Goal: Transaction & Acquisition: Purchase product/service

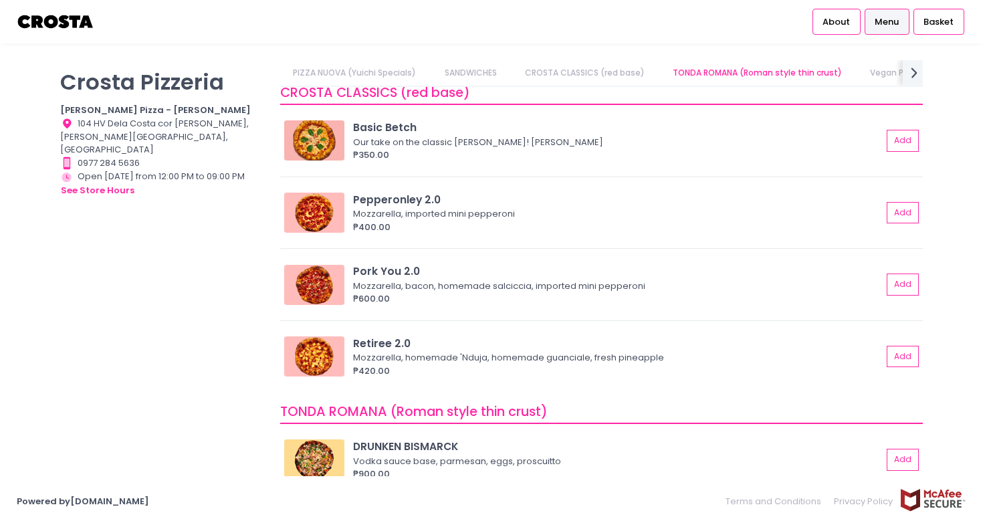
scroll to position [457, 0]
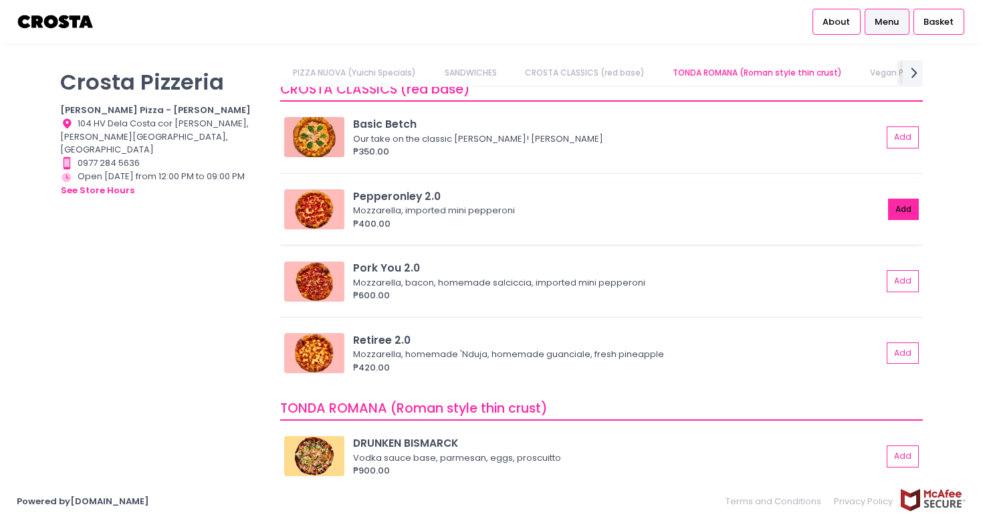
click at [908, 215] on button "Add" at bounding box center [903, 210] width 31 height 22
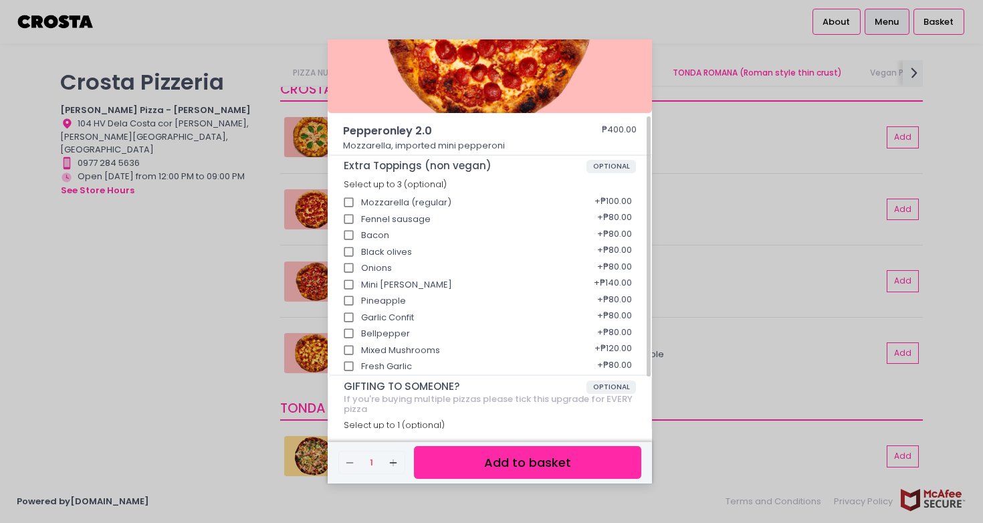
scroll to position [111, 0]
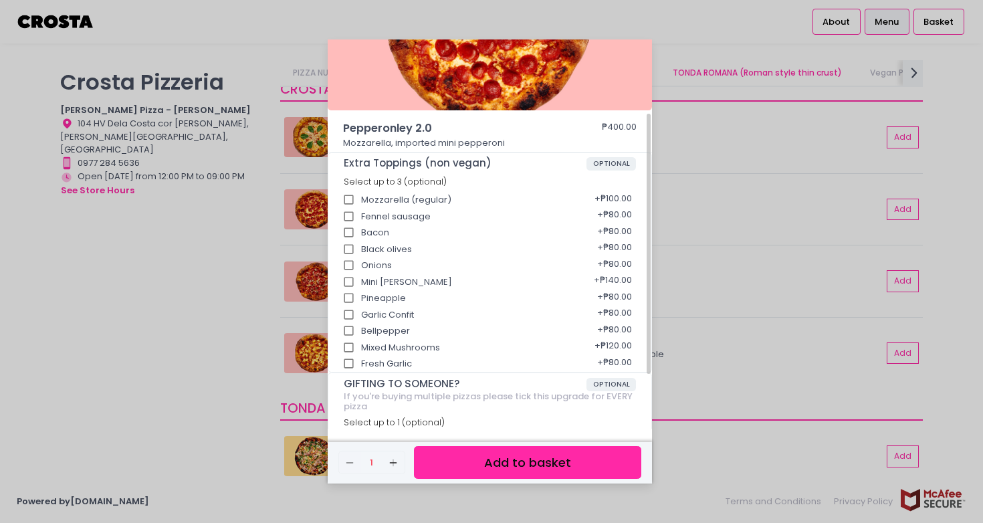
click at [490, 462] on button "Add to basket" at bounding box center [527, 462] width 227 height 33
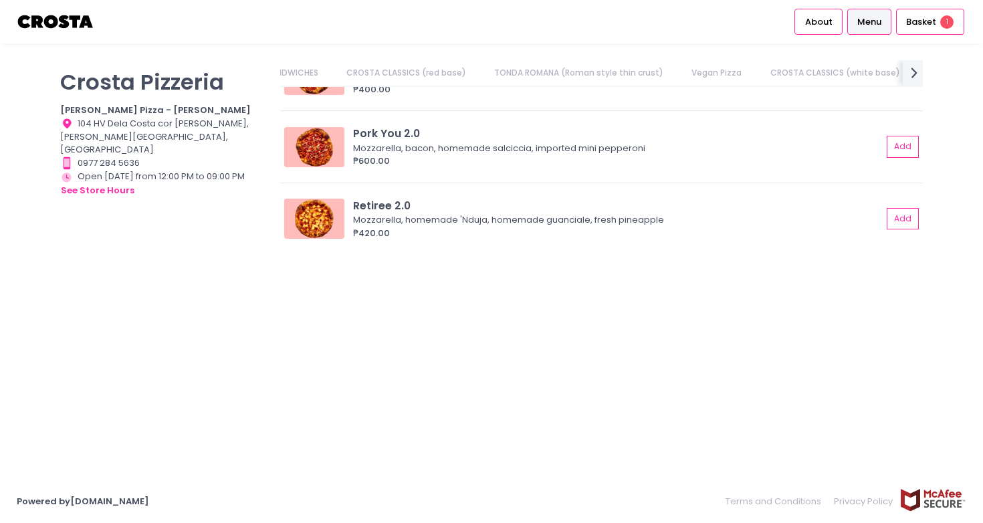
scroll to position [0, 0]
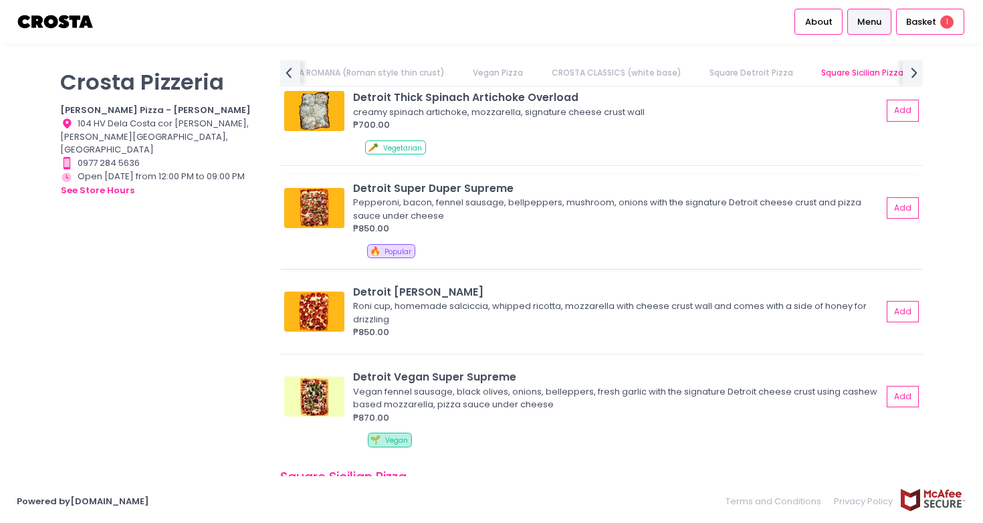
click at [454, 193] on div "Detroit Super Duper Supreme" at bounding box center [617, 188] width 529 height 15
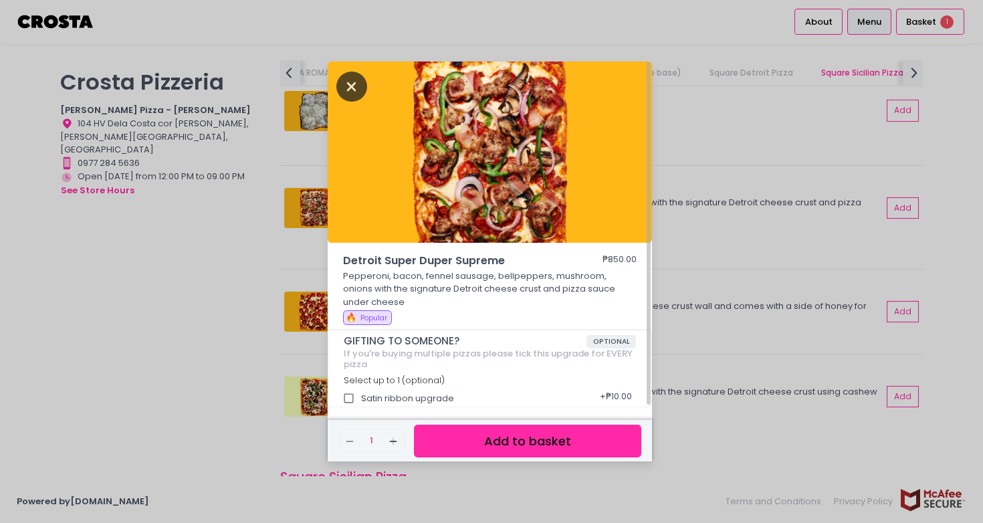
click at [350, 85] on icon "Close" at bounding box center [351, 87] width 31 height 30
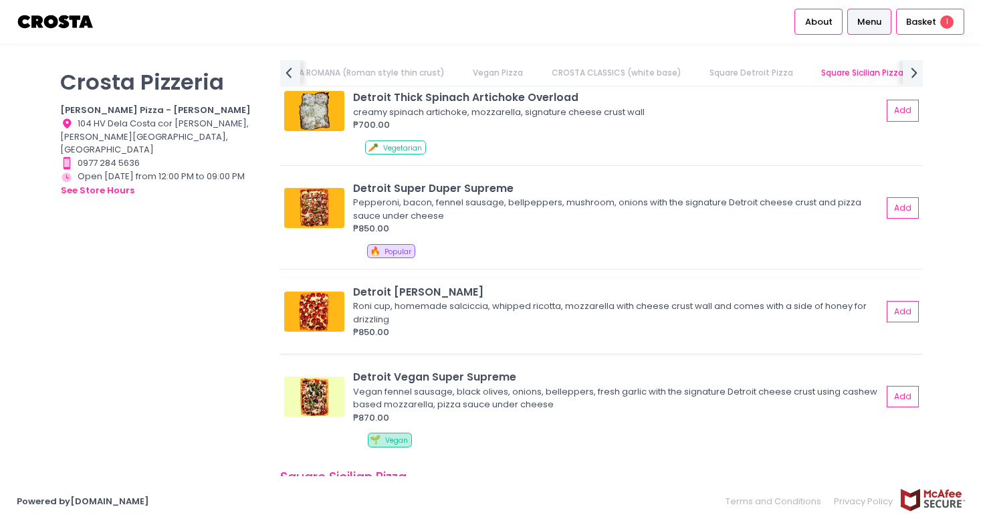
click at [472, 306] on div "Roni cup, homemade salciccia, whipped ricotta, mozzarella with cheese crust wal…" at bounding box center [615, 313] width 525 height 26
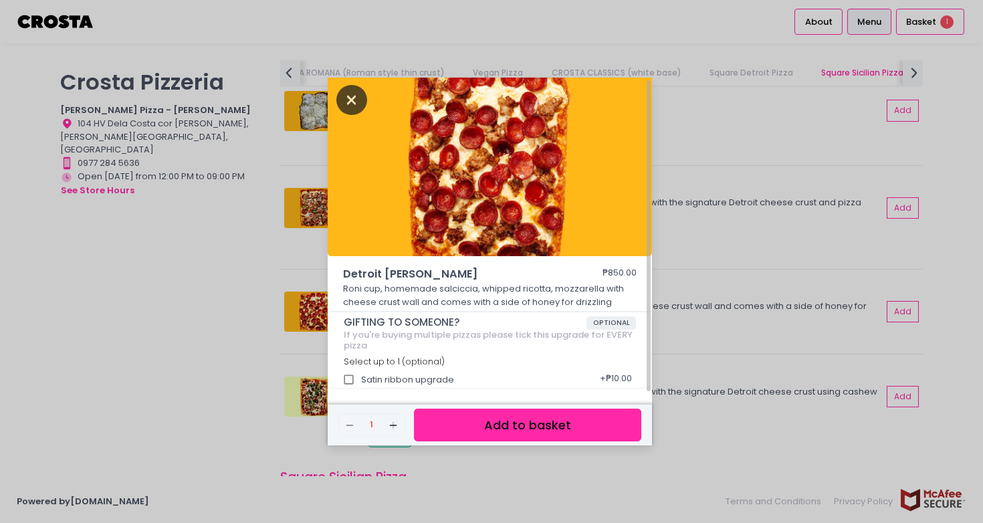
click at [352, 105] on icon "Close" at bounding box center [351, 100] width 31 height 30
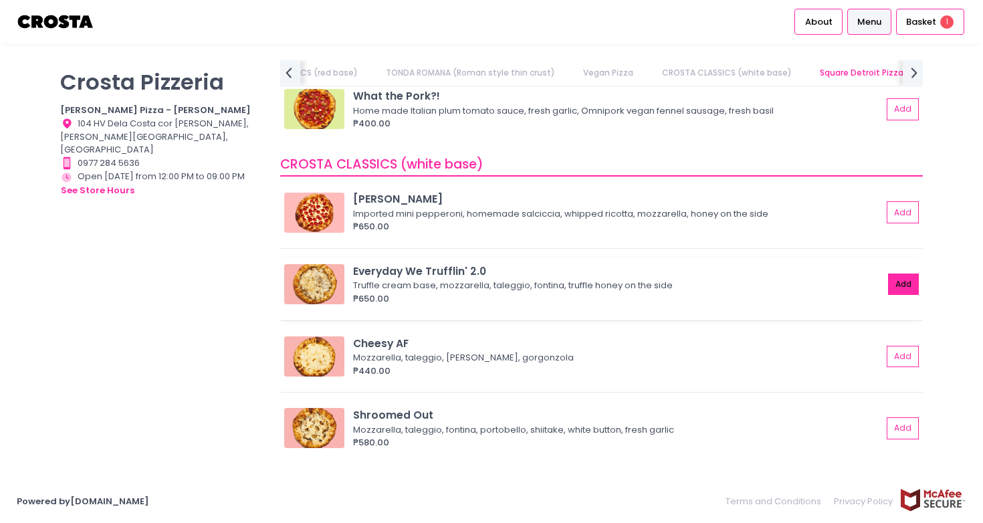
click at [894, 281] on button "Add" at bounding box center [903, 285] width 31 height 22
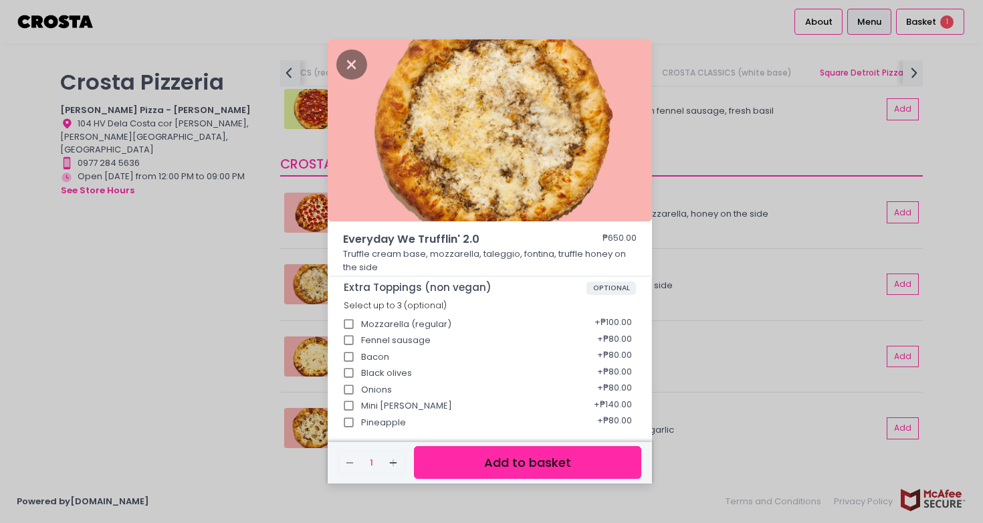
click at [533, 456] on button "Add to basket" at bounding box center [527, 462] width 227 height 33
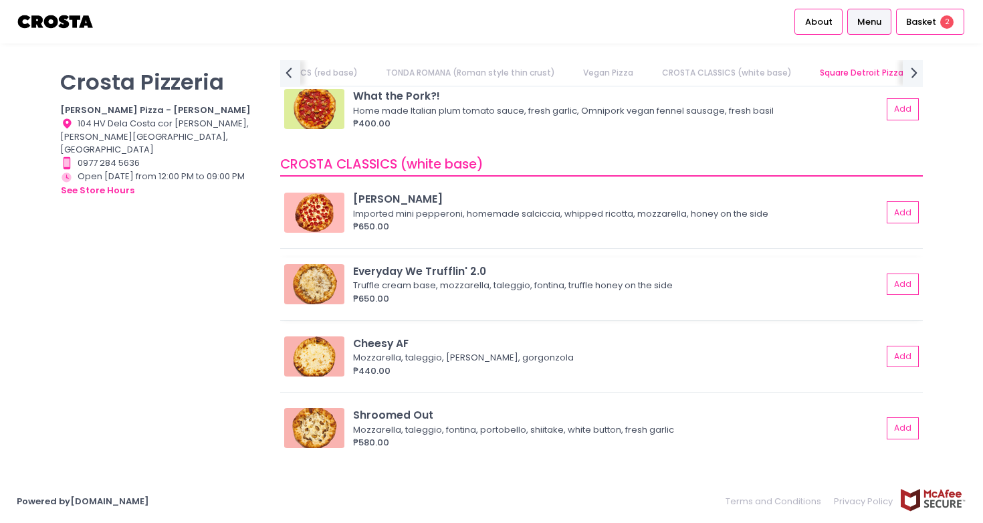
click at [676, 258] on div "Everyday We Trufflin' 2.0 Truffle cream base, mozzarella, taleggio, fontina, tr…" at bounding box center [601, 289] width 643 height 63
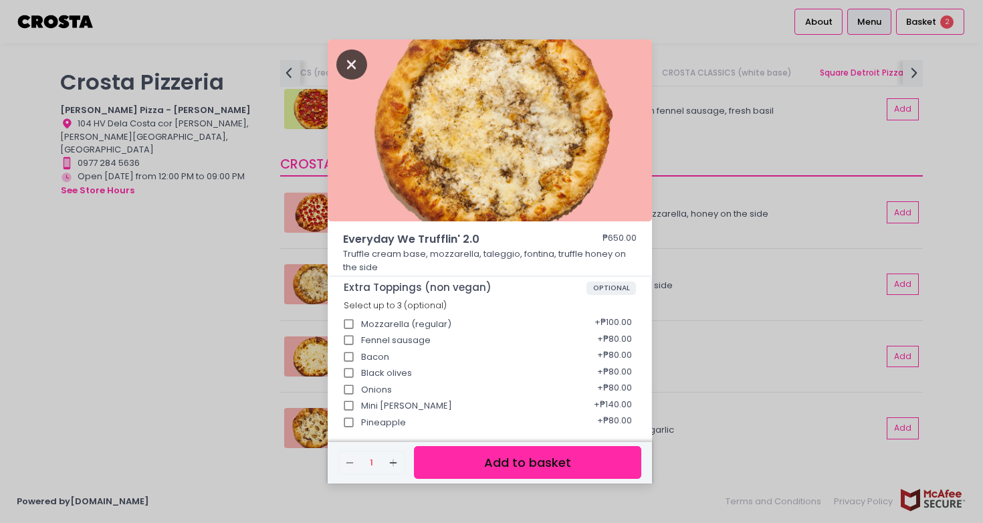
click at [345, 68] on icon "Close" at bounding box center [351, 65] width 31 height 30
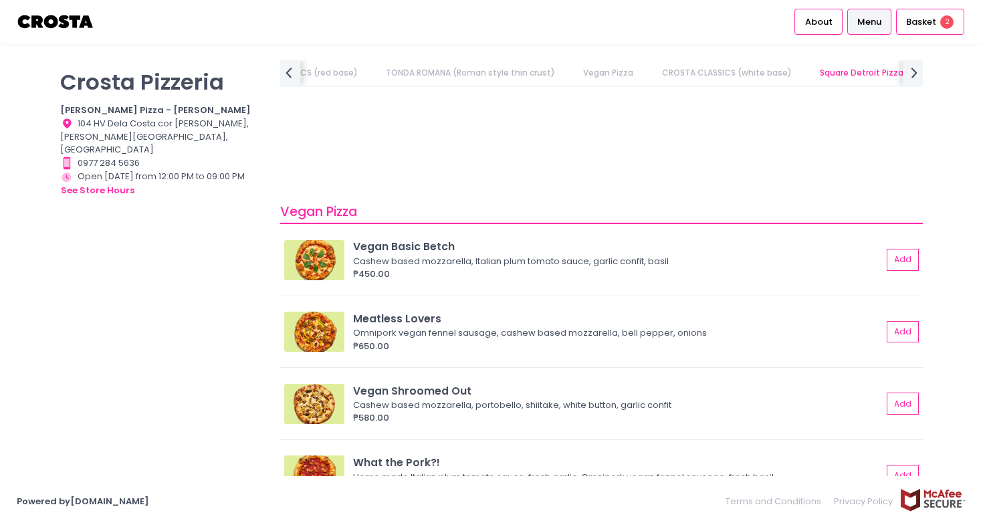
scroll to position [740, 0]
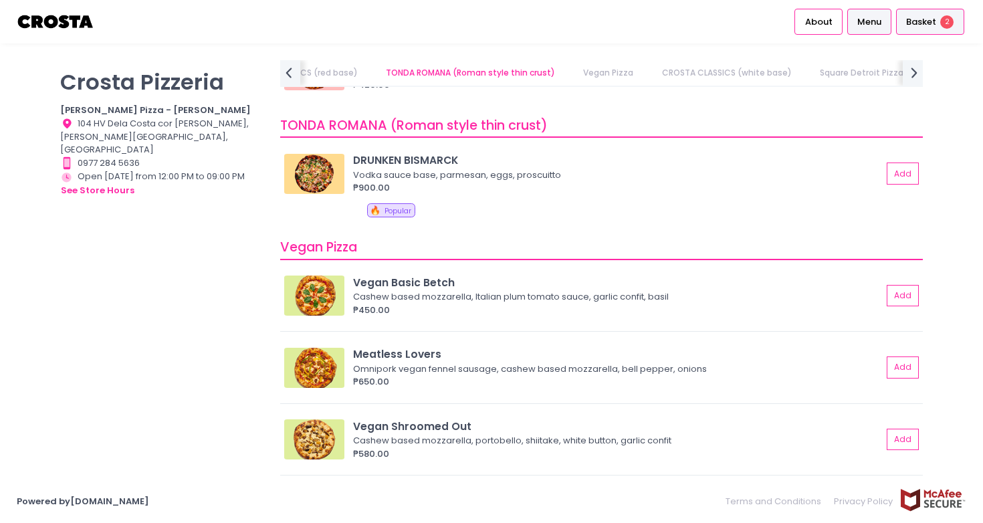
click at [910, 25] on span "Basket" at bounding box center [921, 21] width 30 height 13
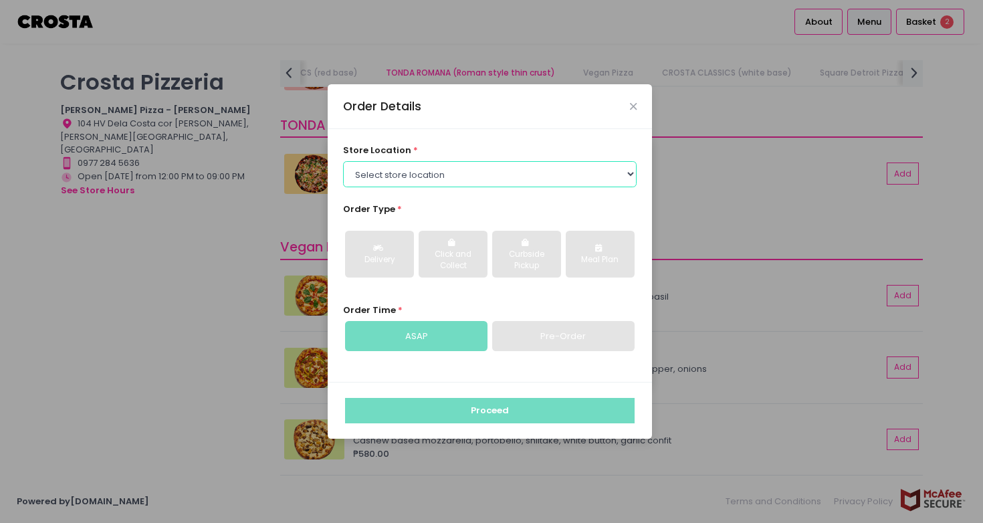
click at [486, 182] on select "Select store location Crosta Pizza - Salcedo Crosta Pizza - San Juan" at bounding box center [490, 173] width 294 height 25
select select "5fabb2e53664a8677beaeb89"
click at [343, 161] on select "Select store location Crosta Pizza - Salcedo Crosta Pizza - San Juan" at bounding box center [490, 173] width 294 height 25
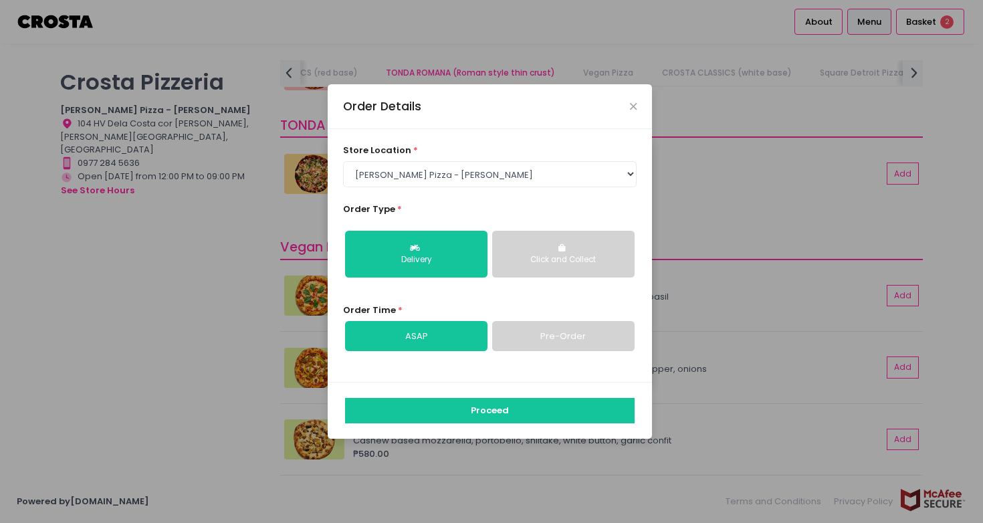
click at [524, 252] on button "Click and Collect" at bounding box center [563, 254] width 142 height 47
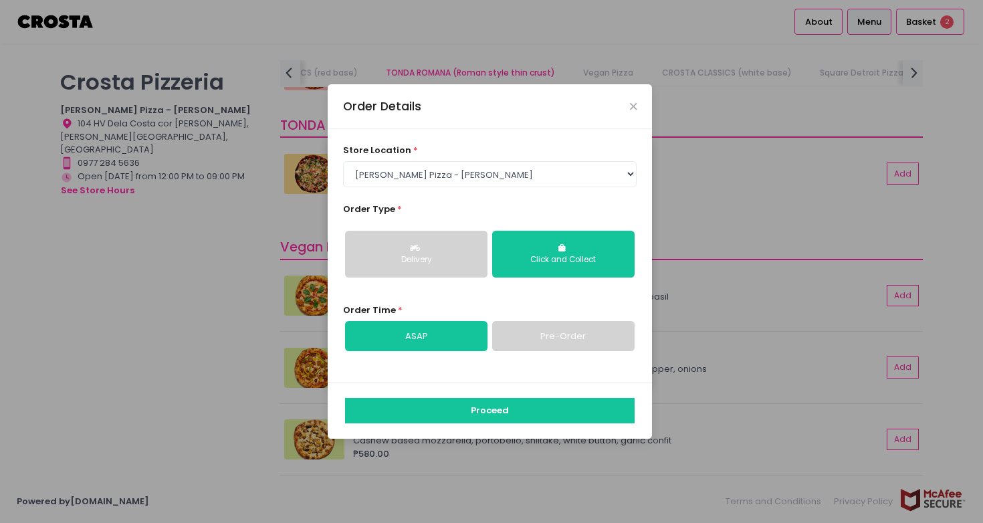
click at [526, 347] on link "Pre-Order" at bounding box center [563, 336] width 142 height 31
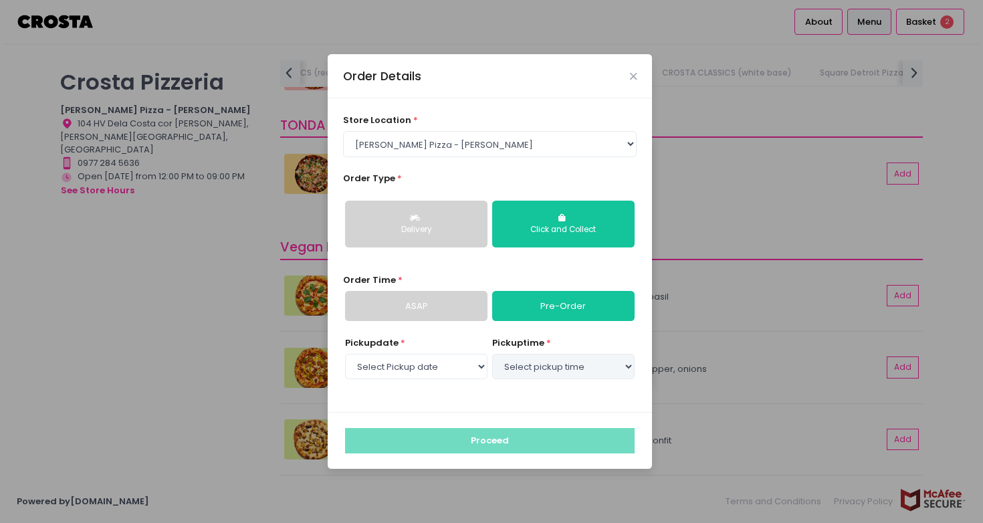
select select "2025-10-09"
click at [458, 365] on select "Select Pickup date Thursday, Oct 9th Friday, Oct 10th Saturday, Oct 11th Sunday…" at bounding box center [416, 366] width 142 height 25
click at [345, 354] on select "Select Pickup date Thursday, Oct 9th Friday, Oct 10th Saturday, Oct 11th Sunday…" at bounding box center [416, 366] width 142 height 25
click at [523, 368] on select "Select pickup time 04:00 PM - 04:30 PM 04:30 PM - 05:00 PM 05:00 PM - 05:30 PM …" at bounding box center [563, 366] width 142 height 25
select select "19:30"
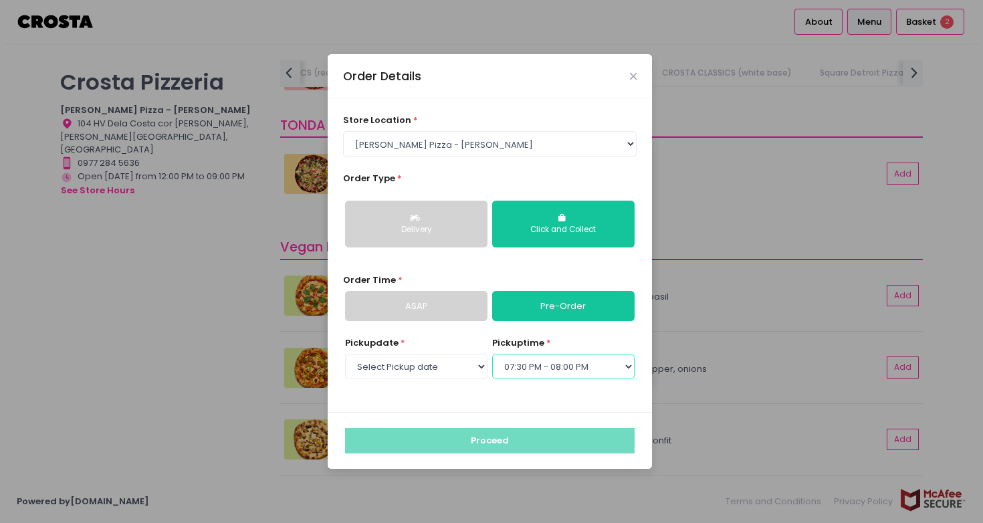
click at [492, 354] on select "Select pickup time 04:00 PM - 04:30 PM 04:30 PM - 05:00 PM 05:00 PM - 05:30 PM …" at bounding box center [563, 366] width 142 height 25
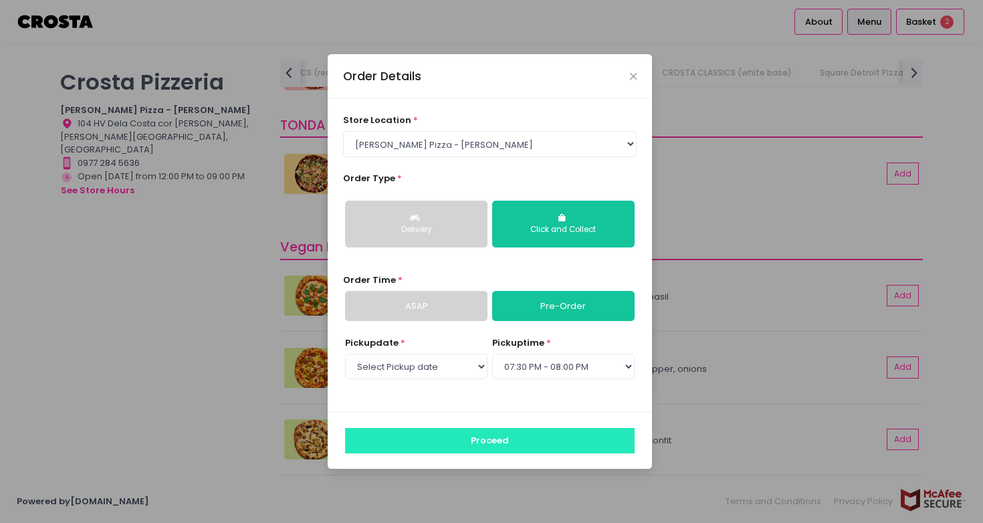
click at [550, 429] on button "Proceed" at bounding box center [490, 440] width 290 height 25
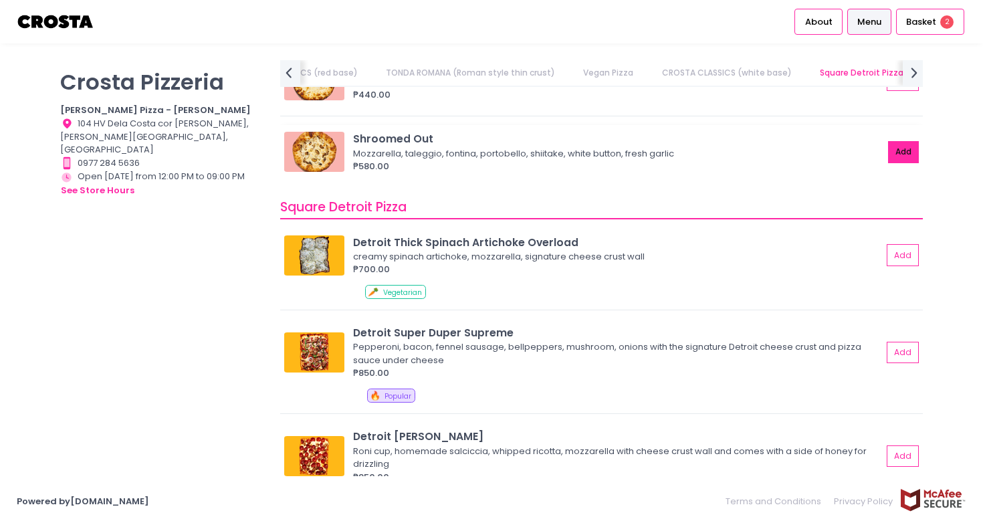
scroll to position [1455, 0]
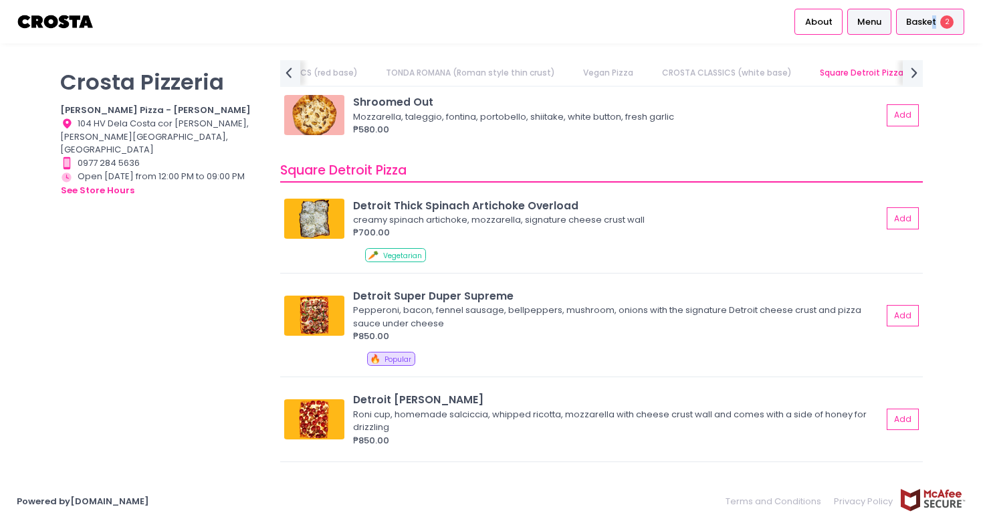
click at [935, 15] on span "Basket" at bounding box center [921, 21] width 30 height 13
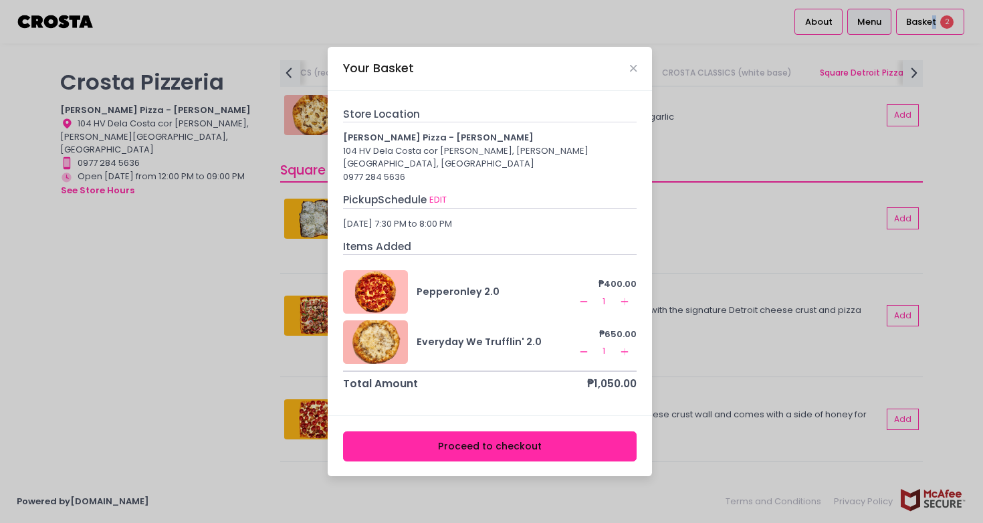
click at [422, 444] on button "Proceed to checkout" at bounding box center [490, 446] width 294 height 30
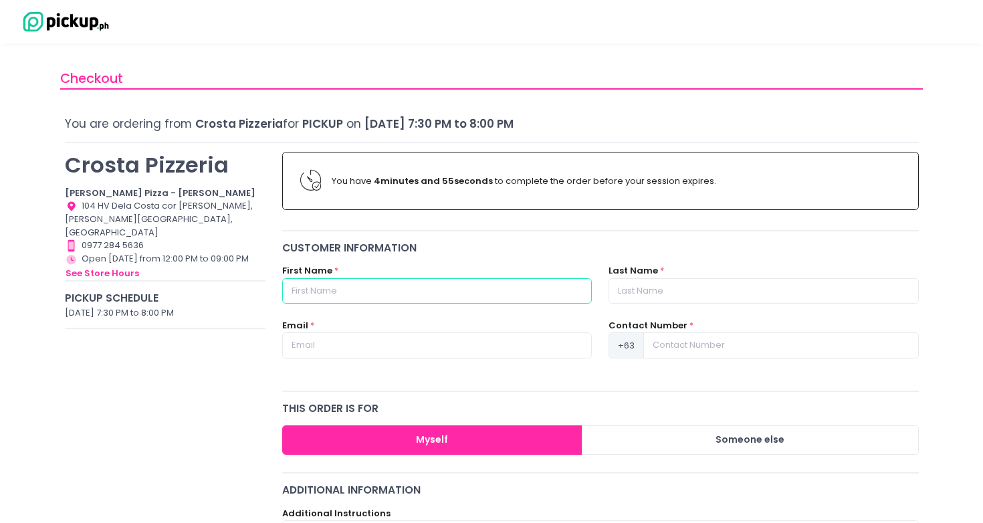
click at [435, 299] on input "text" at bounding box center [437, 290] width 310 height 25
type input "M"
type input "Napoleon IIII"
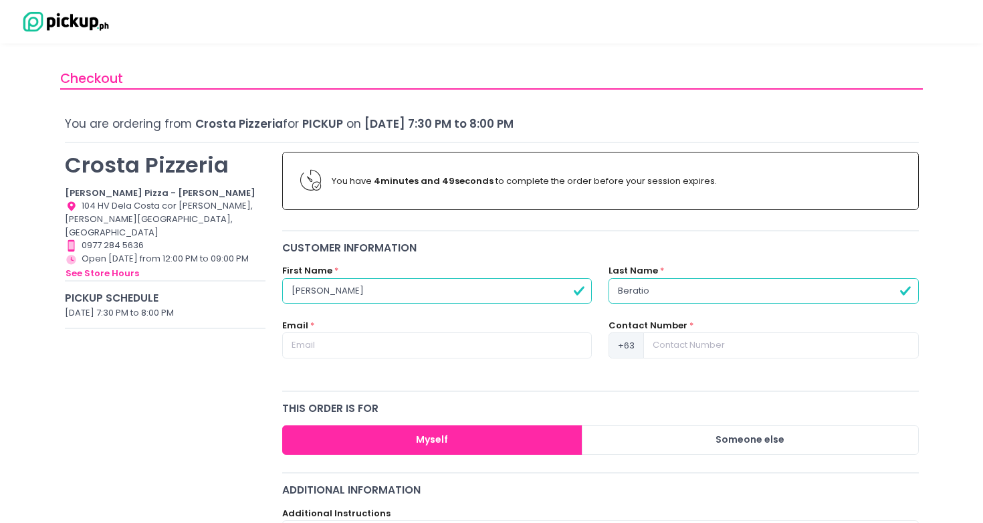
type input "Beratio"
type input "niiiberatio@gmail.com"
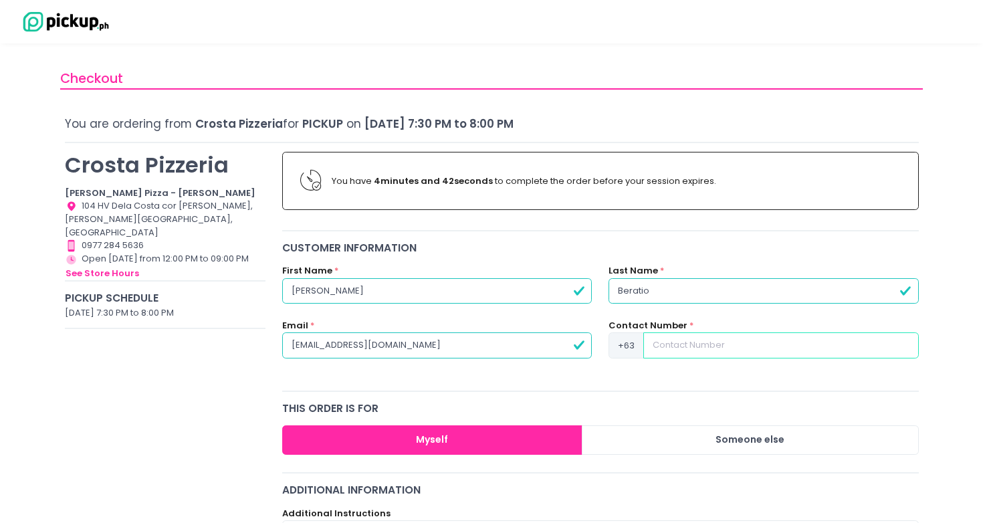
click at [654, 338] on input at bounding box center [781, 344] width 275 height 25
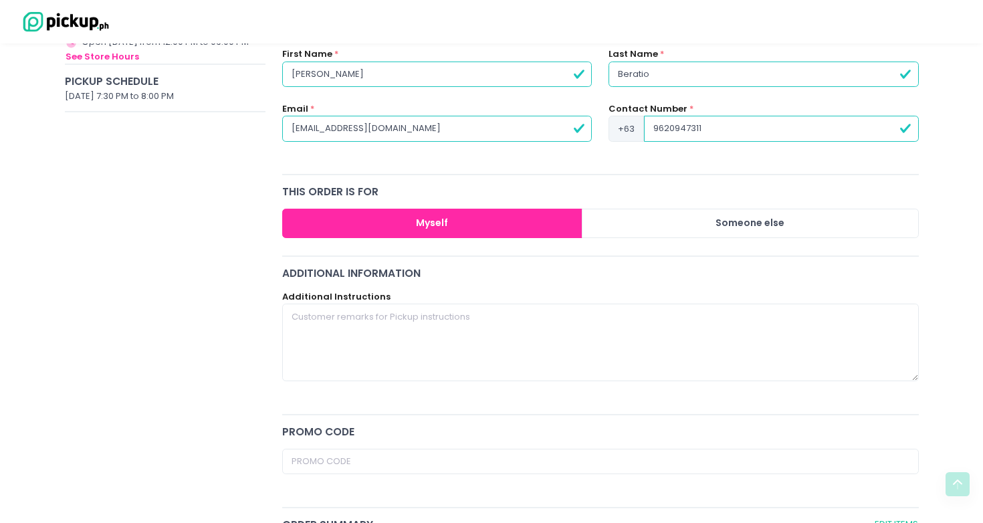
type input "9620947311"
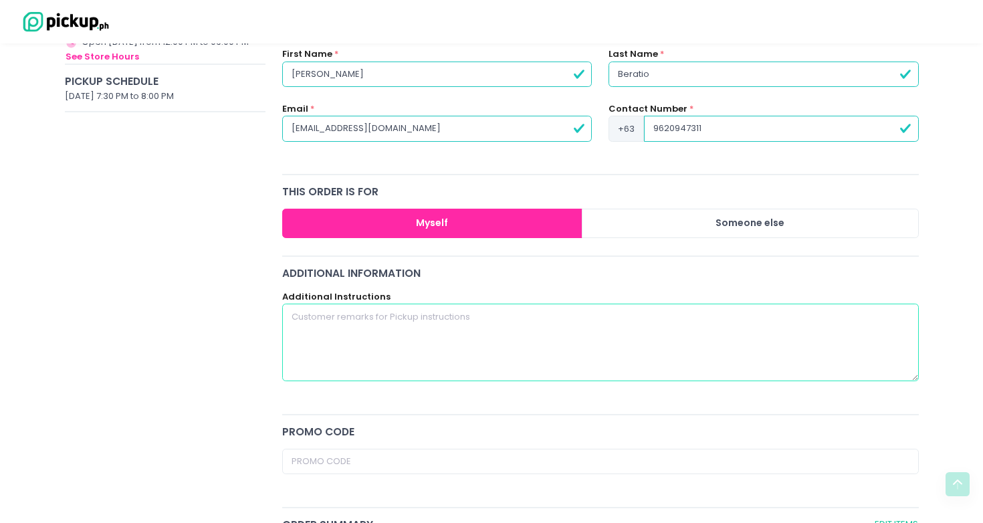
click at [554, 342] on textarea at bounding box center [600, 343] width 637 height 78
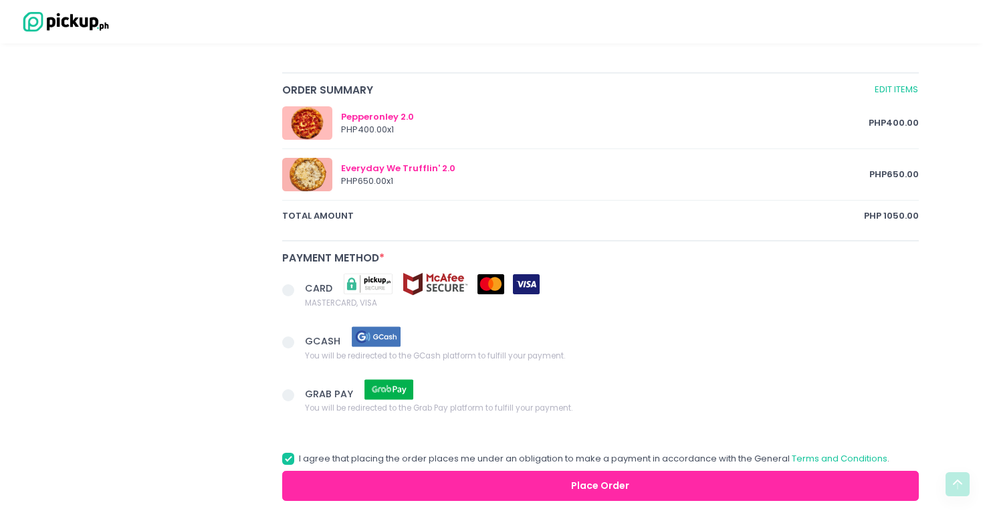
scroll to position [666, 0]
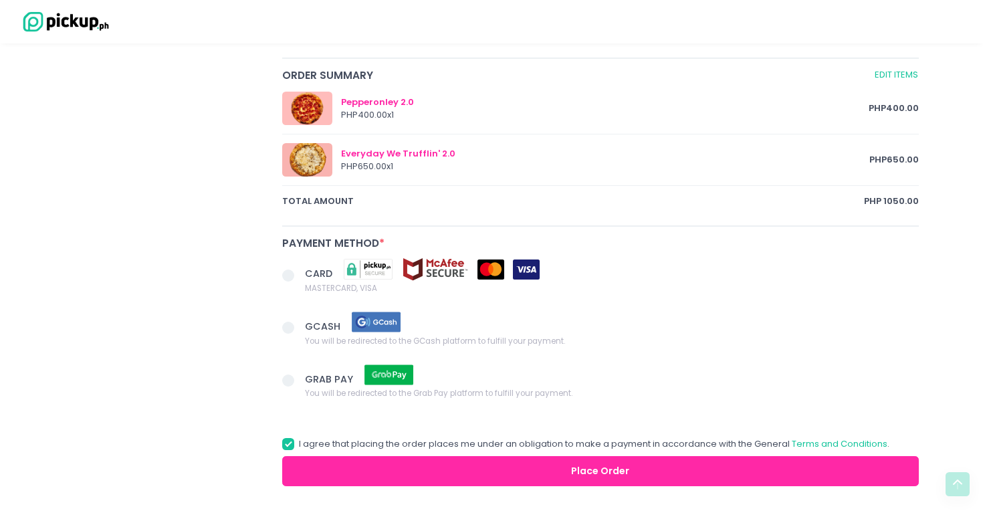
click at [284, 274] on span at bounding box center [288, 276] width 12 height 12
click at [299, 274] on input "CARD MASTERCARD, VISA" at bounding box center [303, 273] width 9 height 9
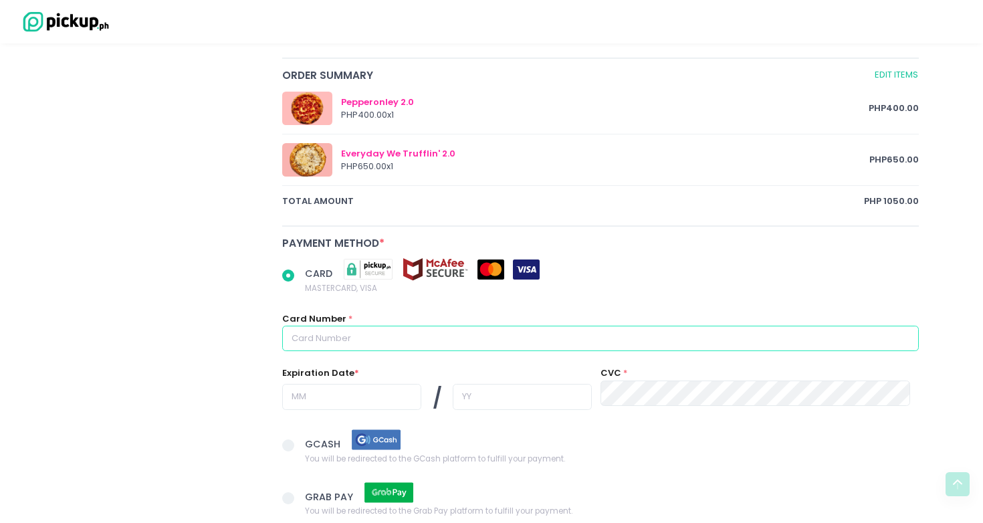
click at [429, 337] on input "text" at bounding box center [600, 338] width 637 height 25
radio input "true"
type input "4"
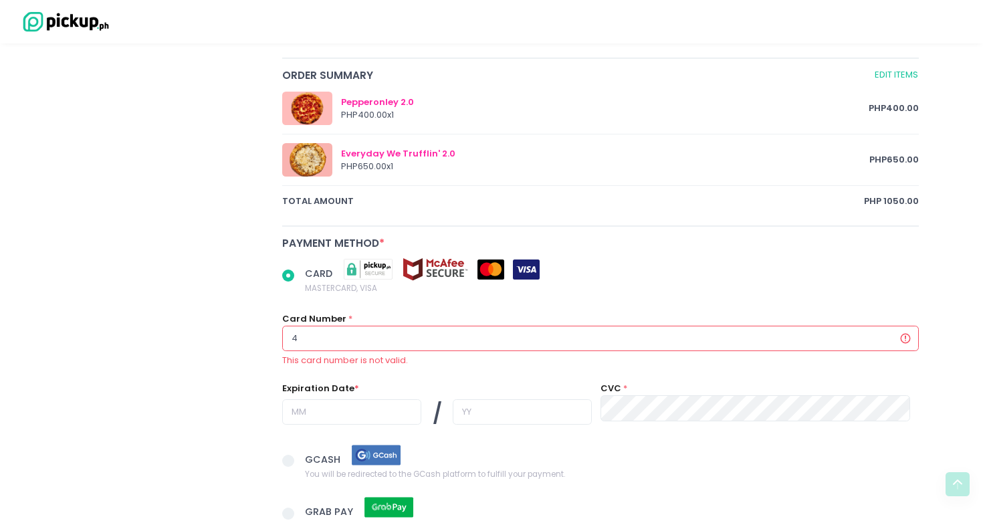
radio input "true"
type input "40"
radio input "true"
type input "400"
radio input "true"
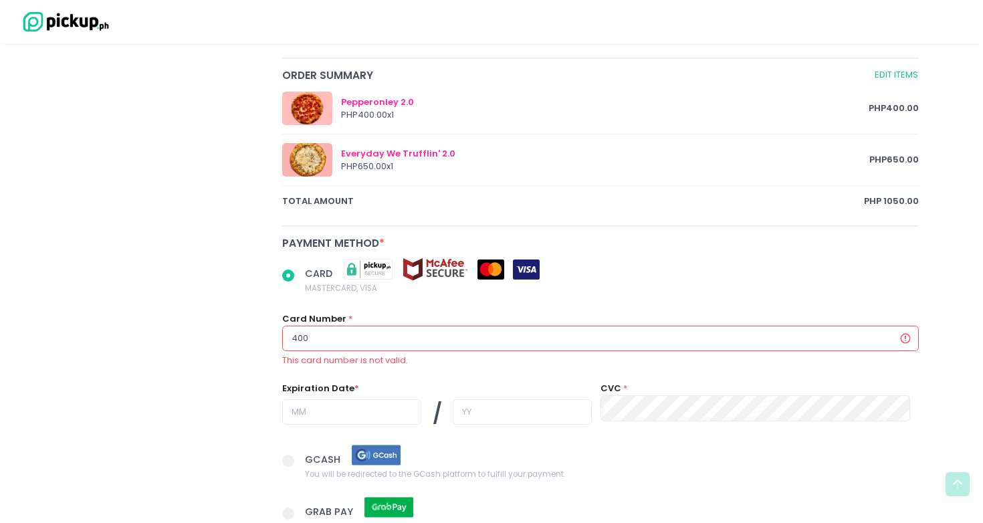
type input "4009"
radio input "true"
type input "40099"
radio input "true"
type input "400993"
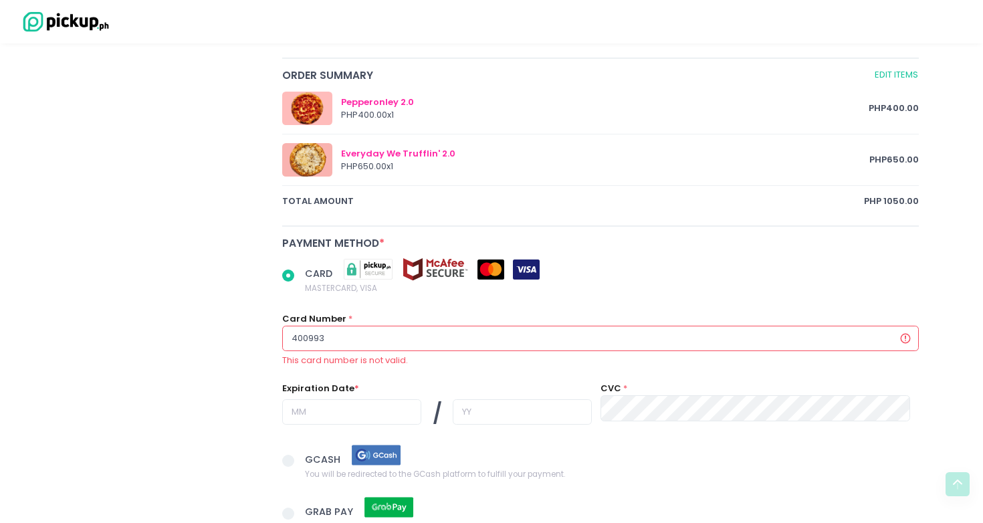
radio input "true"
type input "4009937"
radio input "true"
type input "40099370"
radio input "true"
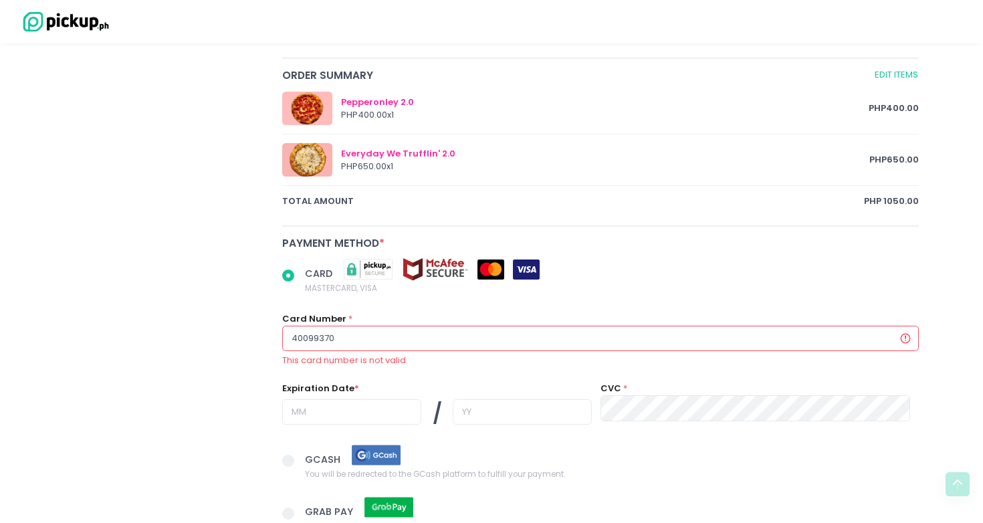
type input "400993709"
radio input "true"
type input "4009937096"
radio input "true"
type input "40099370966"
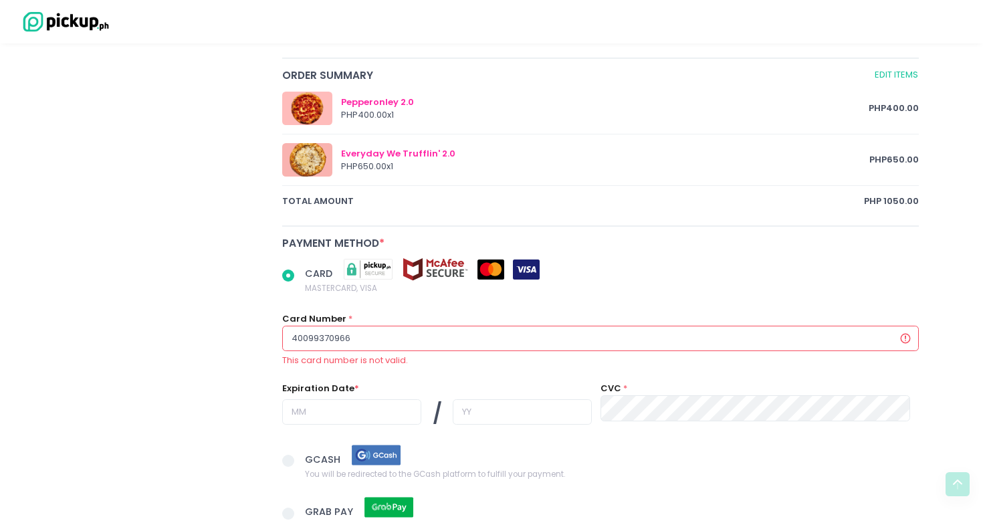
radio input "true"
type input "400993709668"
radio input "true"
type input "4009937096687"
radio input "true"
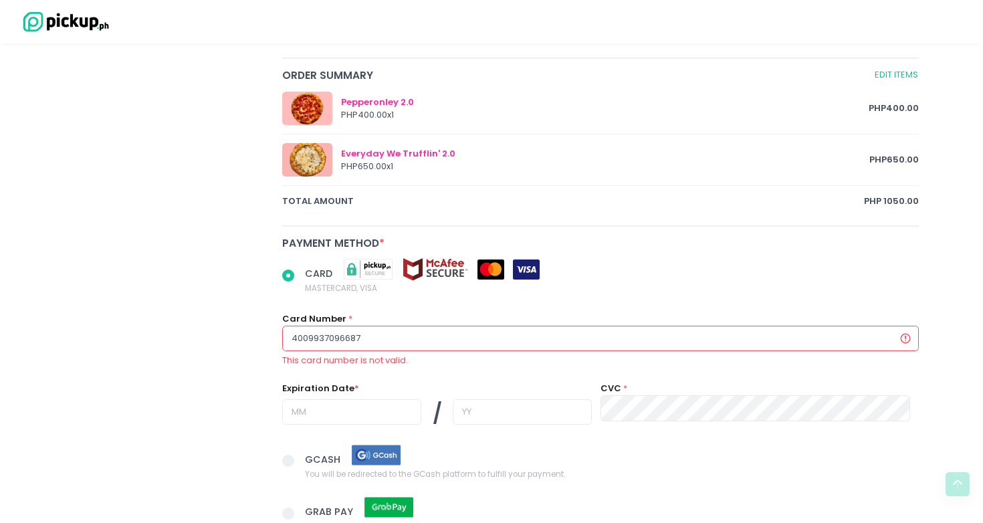
type input "400993709668"
radio input "true"
type input "4009937096686"
radio input "true"
type input "40099370966860"
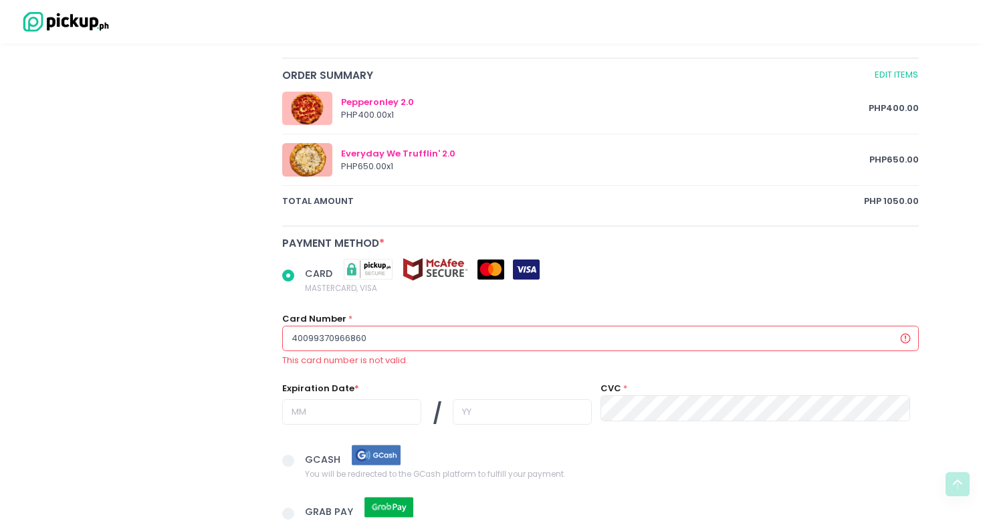
radio input "true"
type input "4009937096686007"
radio input "true"
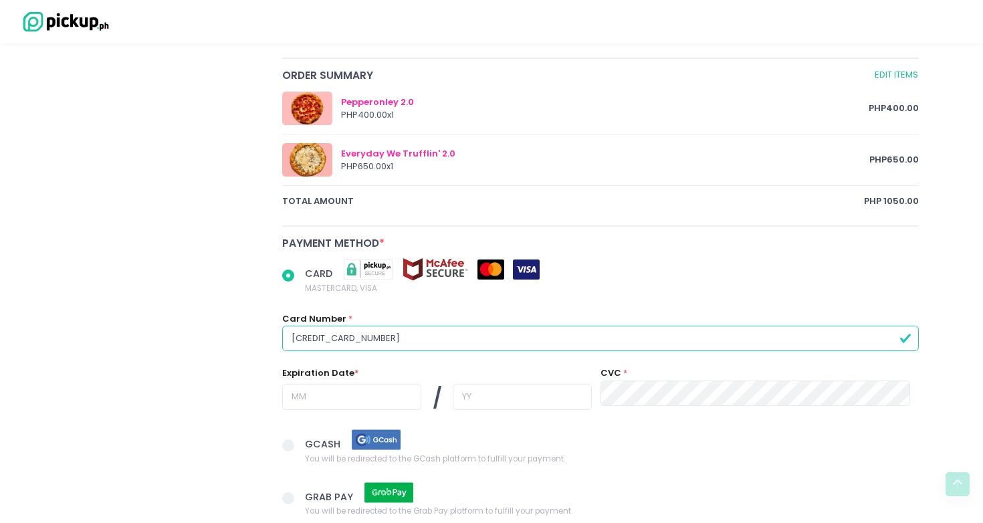
type input "4009937096686007"
click at [296, 397] on input "text" at bounding box center [351, 396] width 139 height 25
radio input "true"
type input "0"
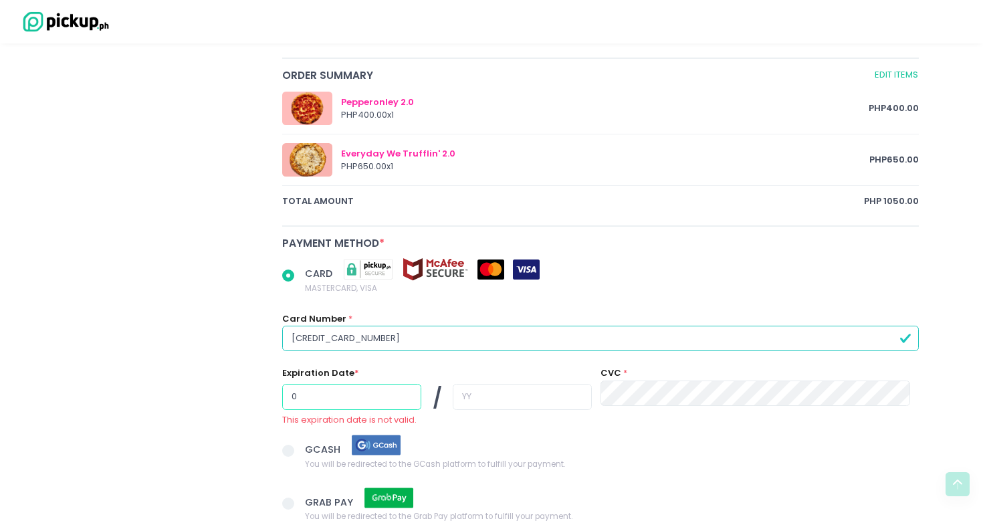
radio input "true"
type input "02"
radio input "true"
type input "0"
radio input "true"
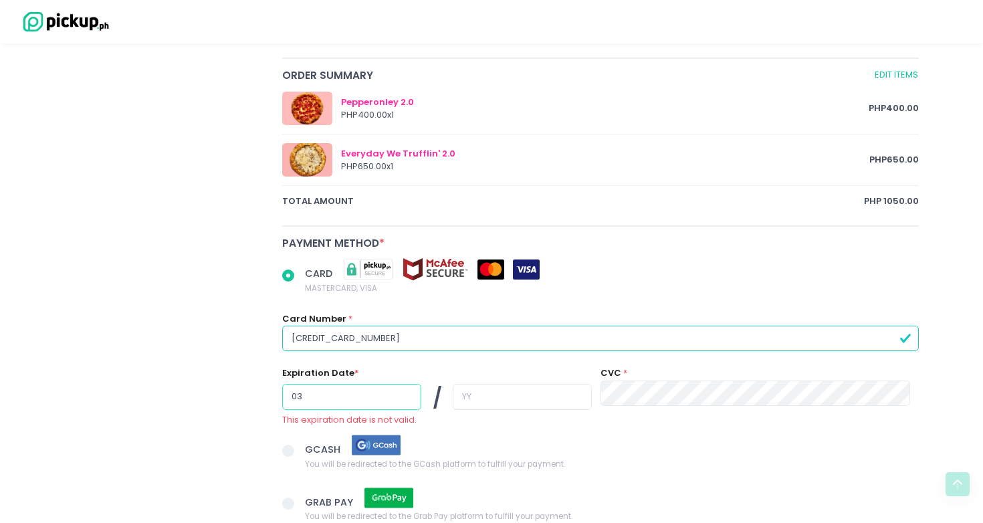
type input "03"
click at [453, 392] on input "text" at bounding box center [522, 396] width 139 height 25
radio input "true"
type input "3"
radio input "true"
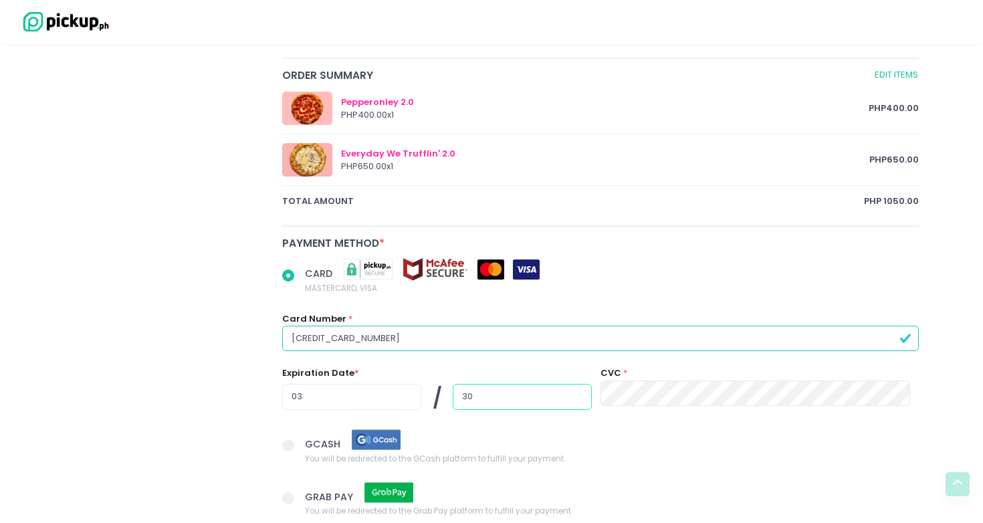
type input "30"
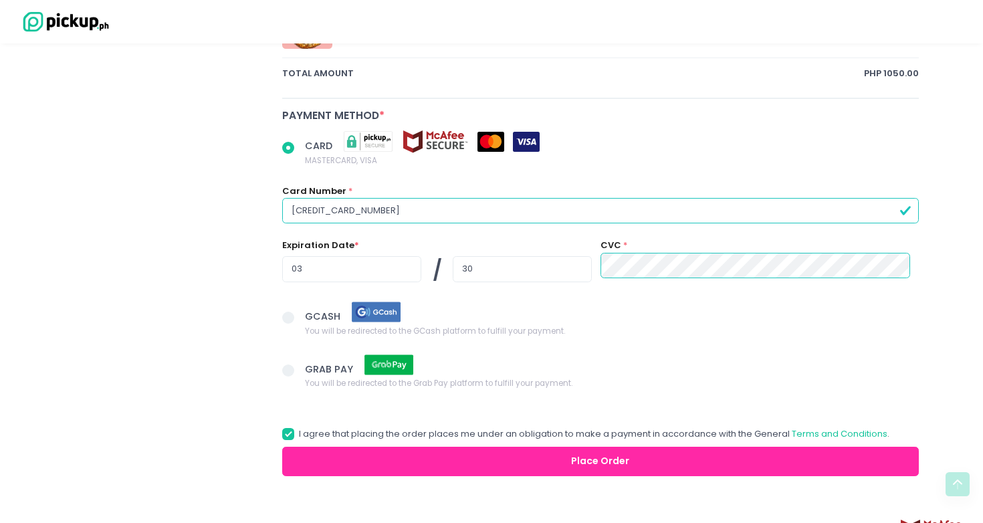
scroll to position [795, 0]
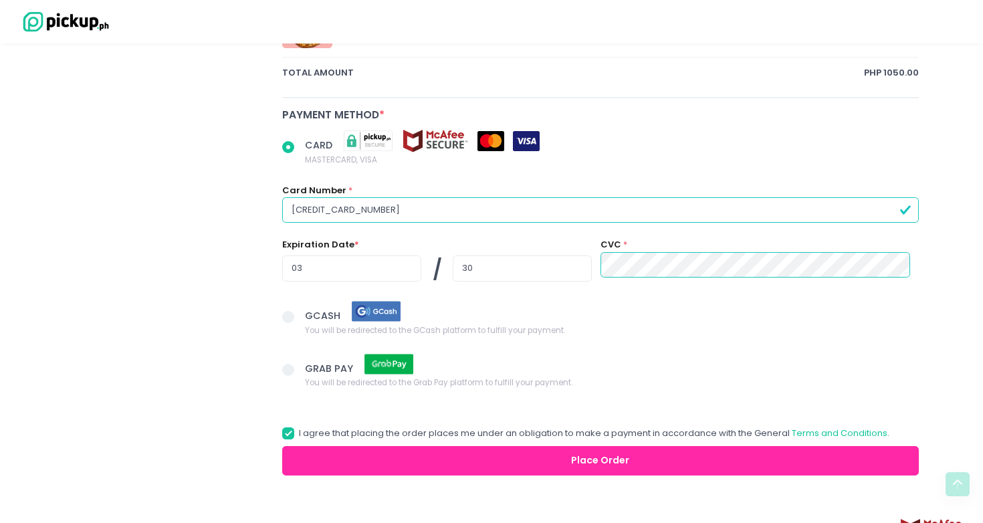
drag, startPoint x: 521, startPoint y: 461, endPoint x: 605, endPoint y: 310, distance: 173.1
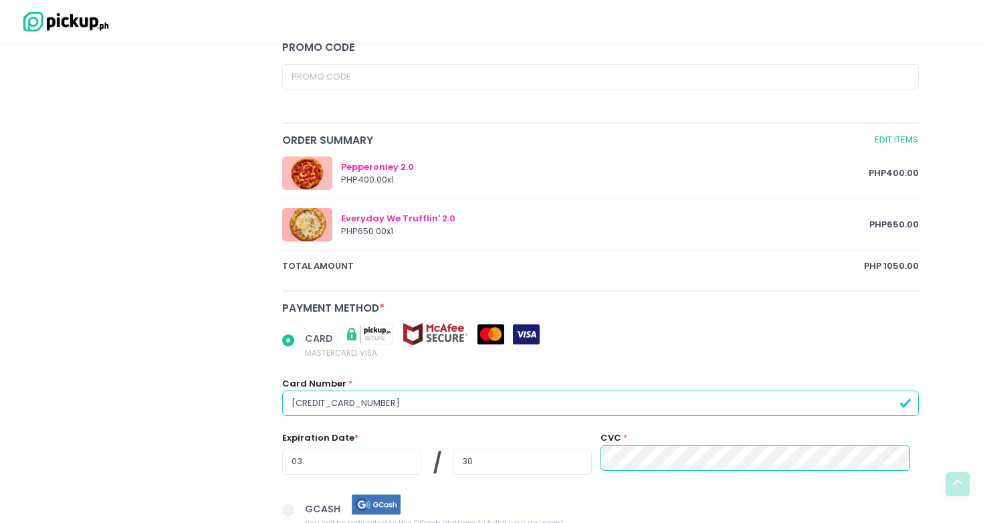
scroll to position [825, 0]
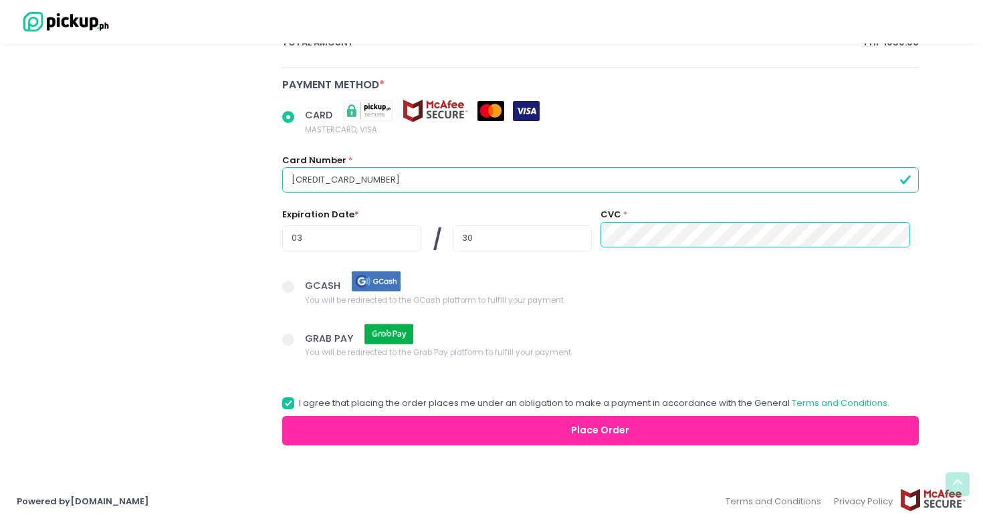
click at [565, 435] on button "Place Order" at bounding box center [600, 431] width 637 height 30
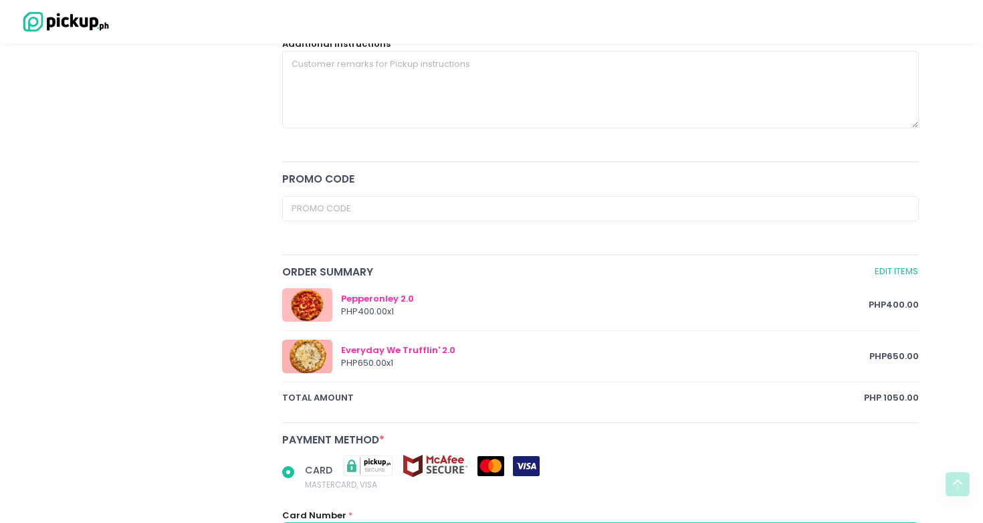
scroll to position [468, 0]
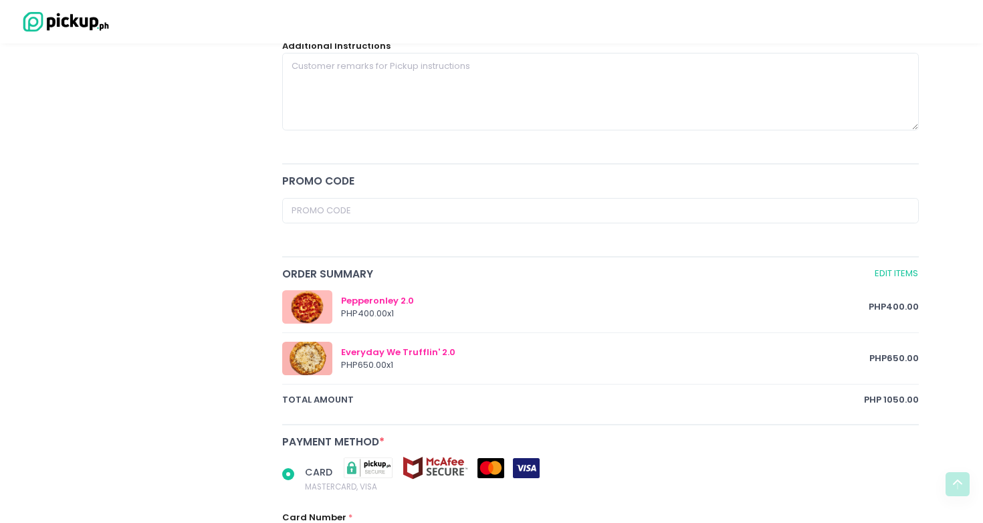
radio input "true"
